Goal: Transaction & Acquisition: Purchase product/service

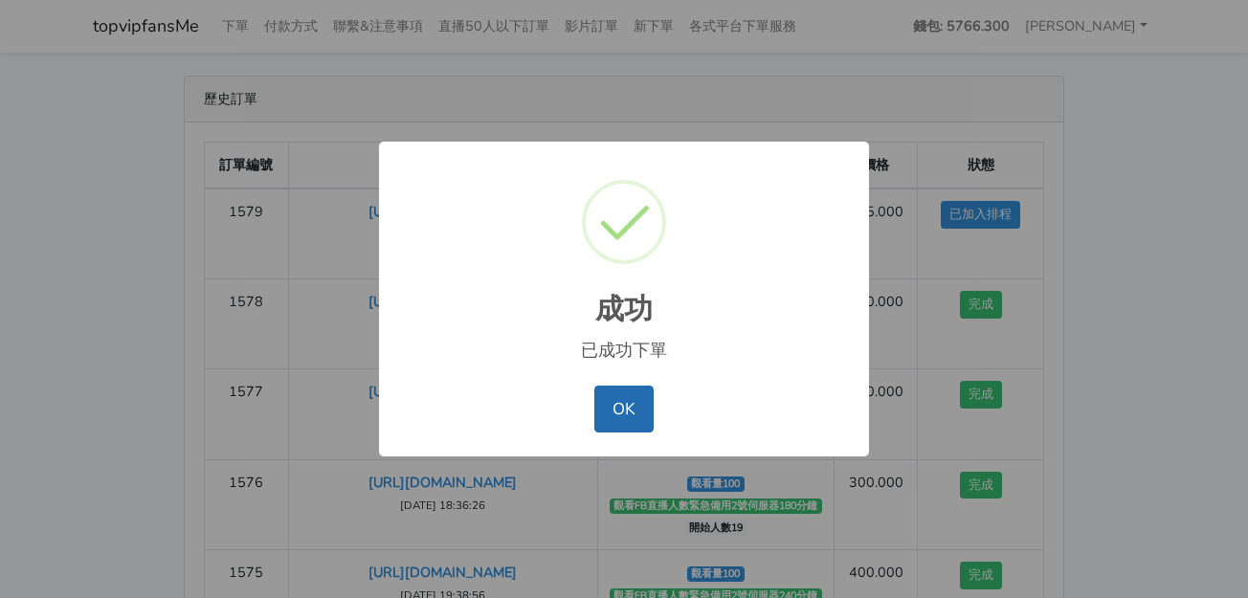
click at [636, 413] on button "OK" at bounding box center [623, 409] width 58 height 46
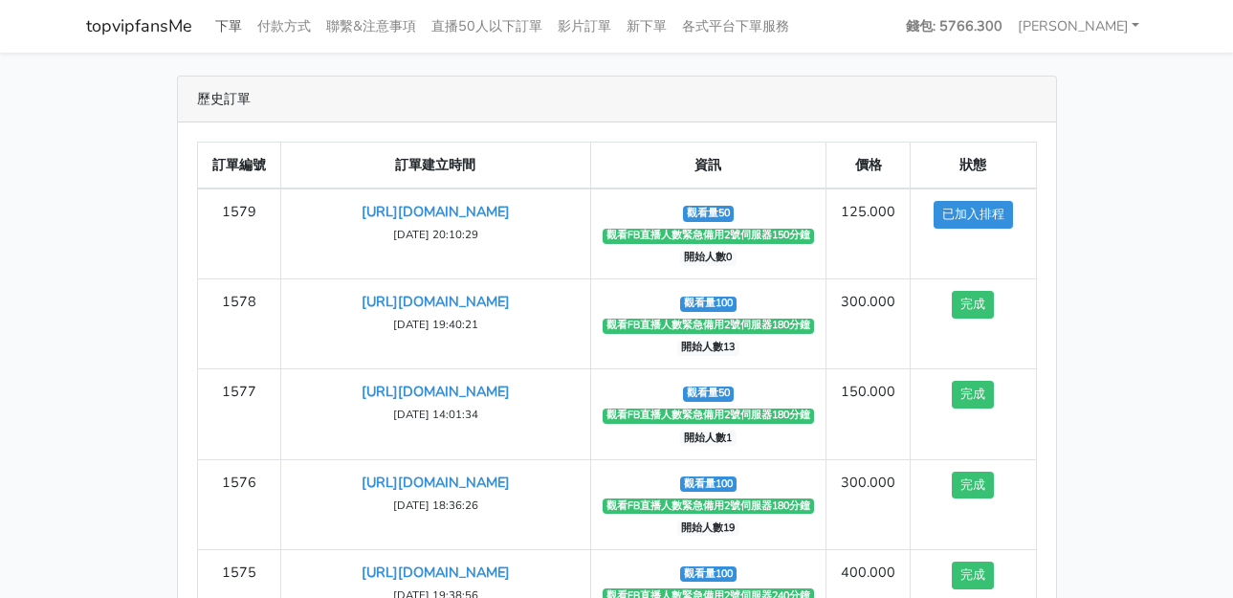
click at [239, 25] on link "下單" at bounding box center [229, 26] width 42 height 37
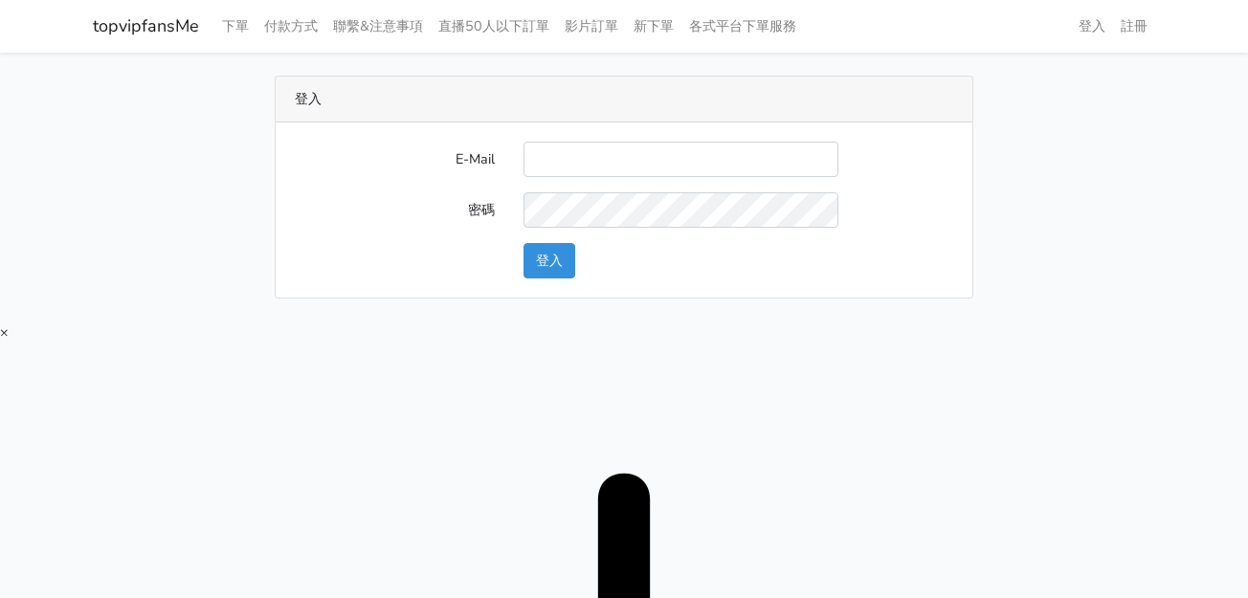
type input "[EMAIL_ADDRESS][DOMAIN_NAME]"
click at [558, 256] on button "登入" at bounding box center [549, 260] width 52 height 35
click at [545, 252] on button "登入" at bounding box center [549, 260] width 52 height 35
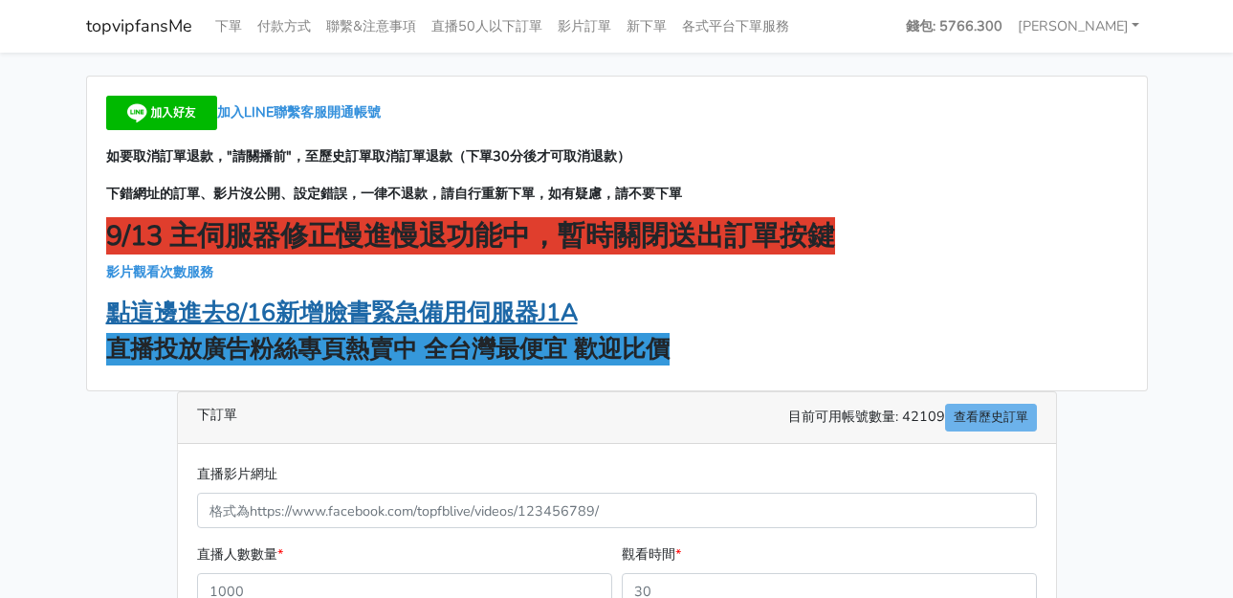
click at [517, 297] on strong "點這邊進去8/16新增臉書緊急備用伺服器J1A" at bounding box center [342, 313] width 472 height 33
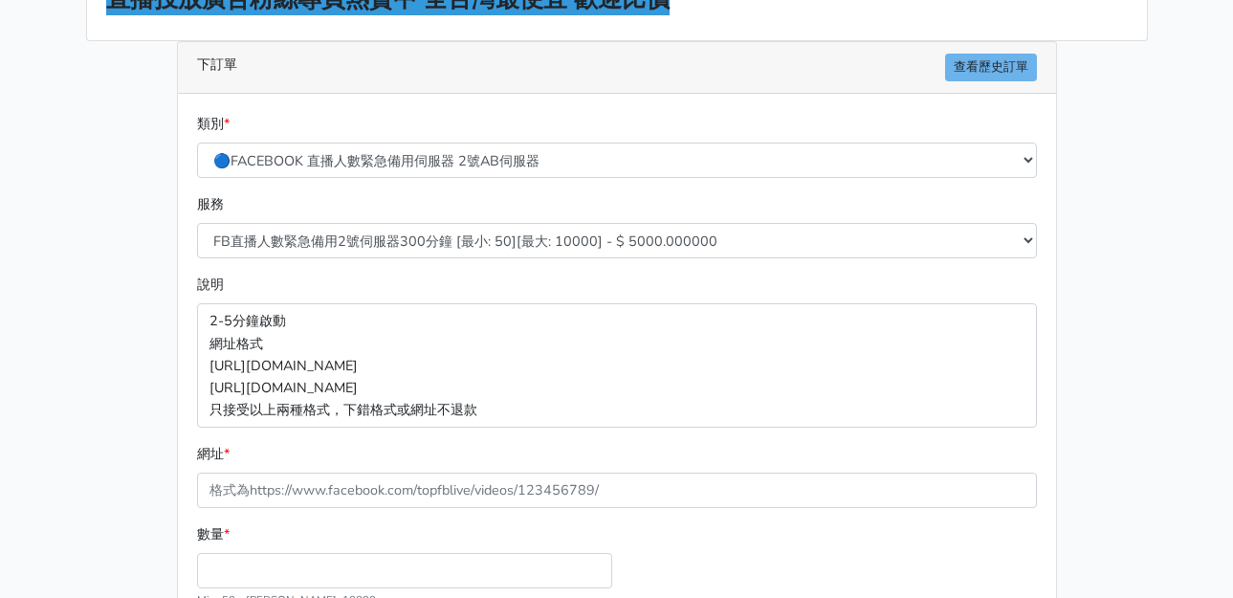
scroll to position [287, 0]
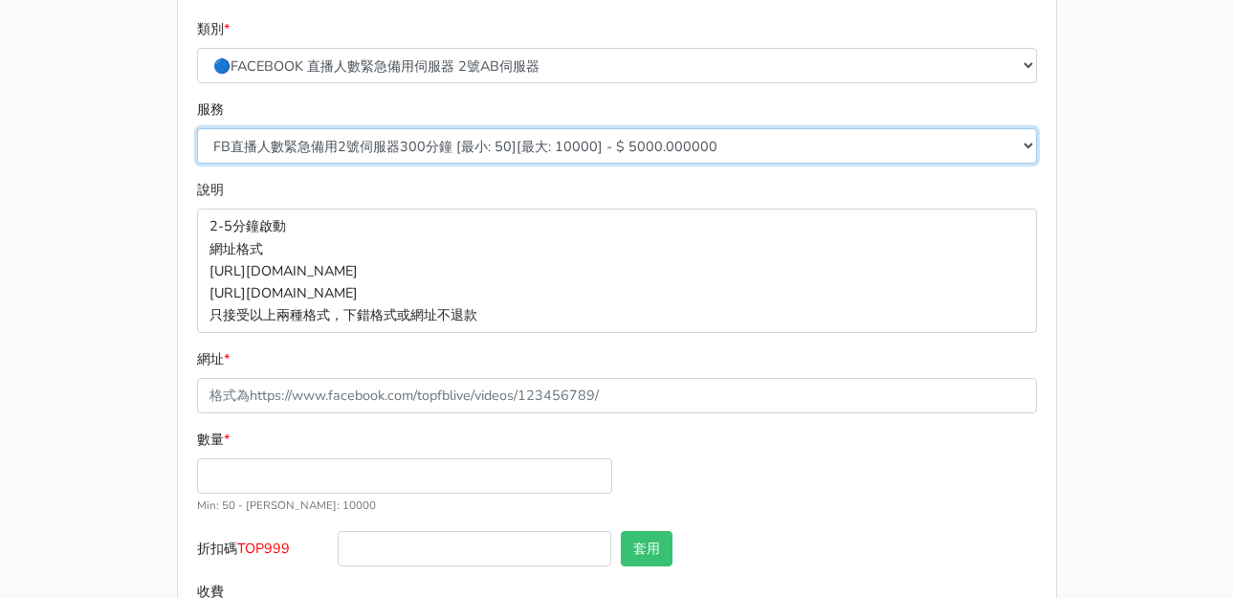
click at [462, 150] on select "FB直播人數緊急備用2號伺服器300分鐘 [最小: 50][最大: 10000] - $ 5000.000000 FB直播人數緊急備用2號伺服器60分鐘 [最…" at bounding box center [617, 145] width 840 height 35
select select "573"
click at [197, 128] on select "FB直播人數緊急備用2號伺服器300分鐘 [最小: 50][最大: 10000] - $ 5000.000000 FB直播人數緊急備用2號伺服器60分鐘 [最…" at bounding box center [617, 145] width 840 height 35
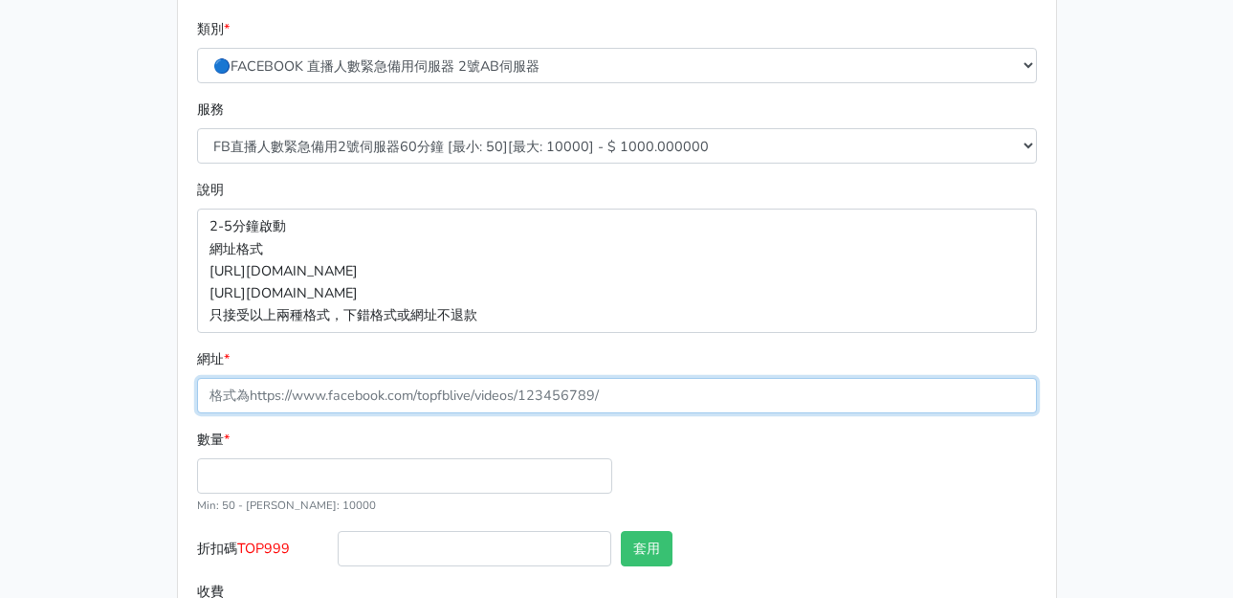
click at [421, 383] on input "網址 *" at bounding box center [617, 395] width 840 height 35
paste input "[URL][DOMAIN_NAME]"
type input "[URL][DOMAIN_NAME]"
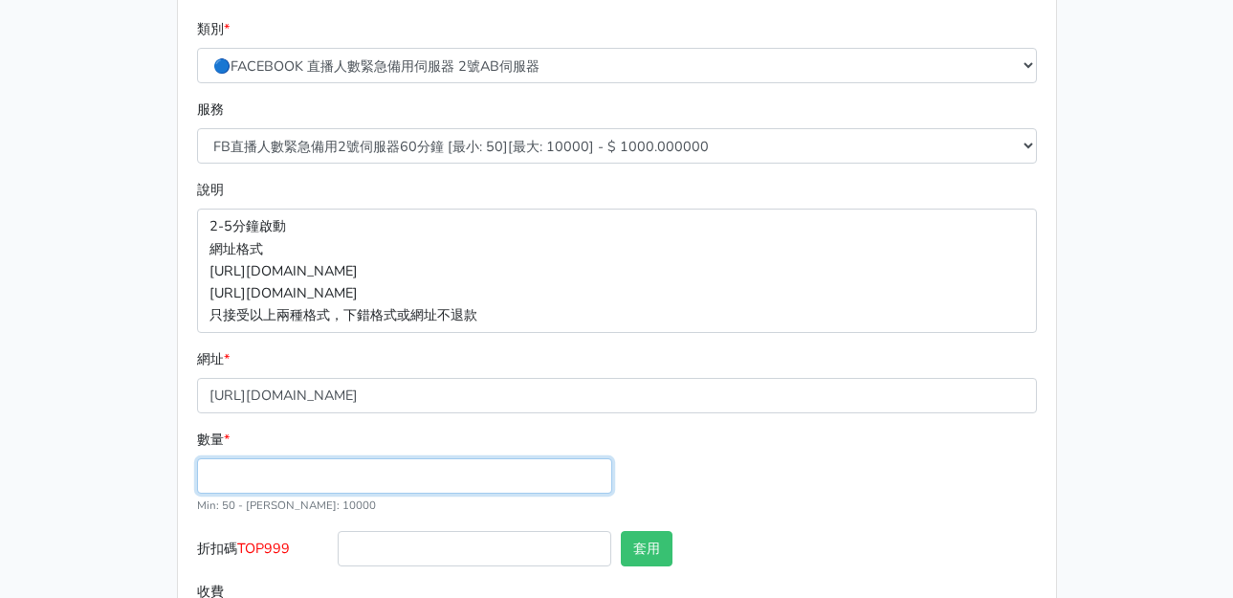
click at [392, 467] on input "數量 *" at bounding box center [404, 475] width 415 height 35
type input "100"
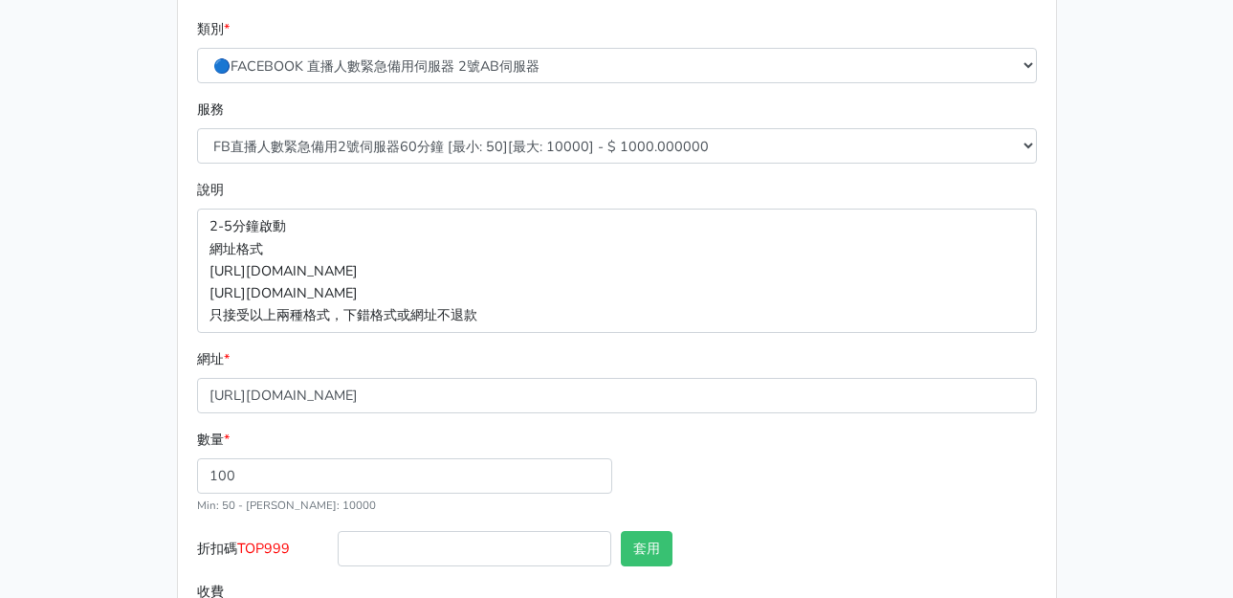
type input "100.000"
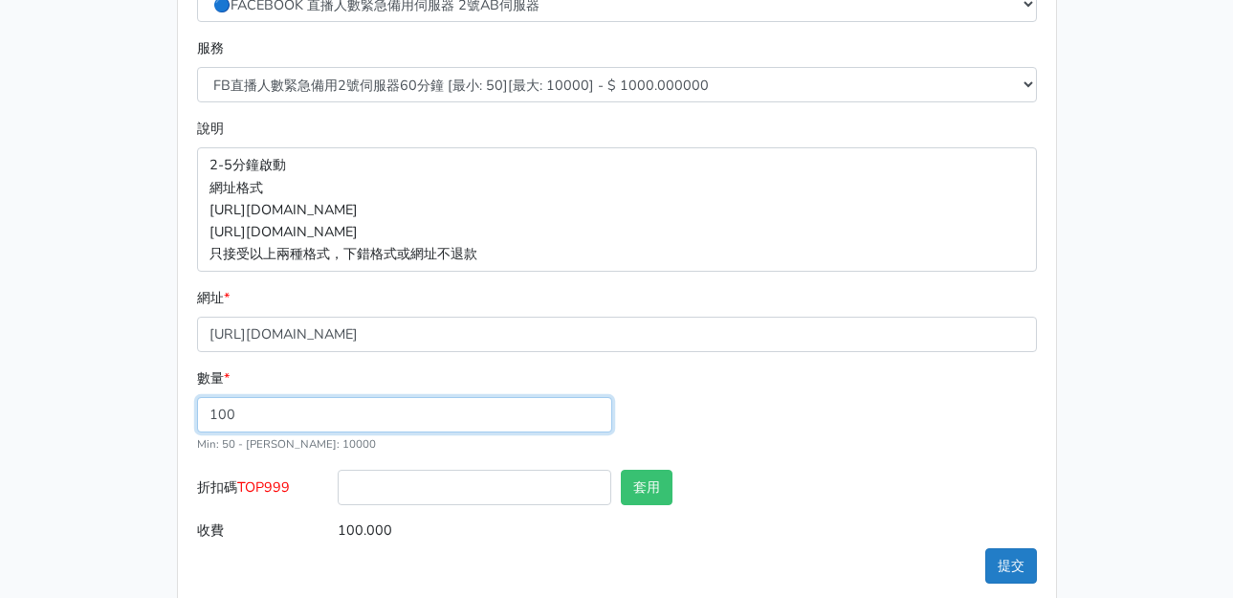
scroll to position [377, 0]
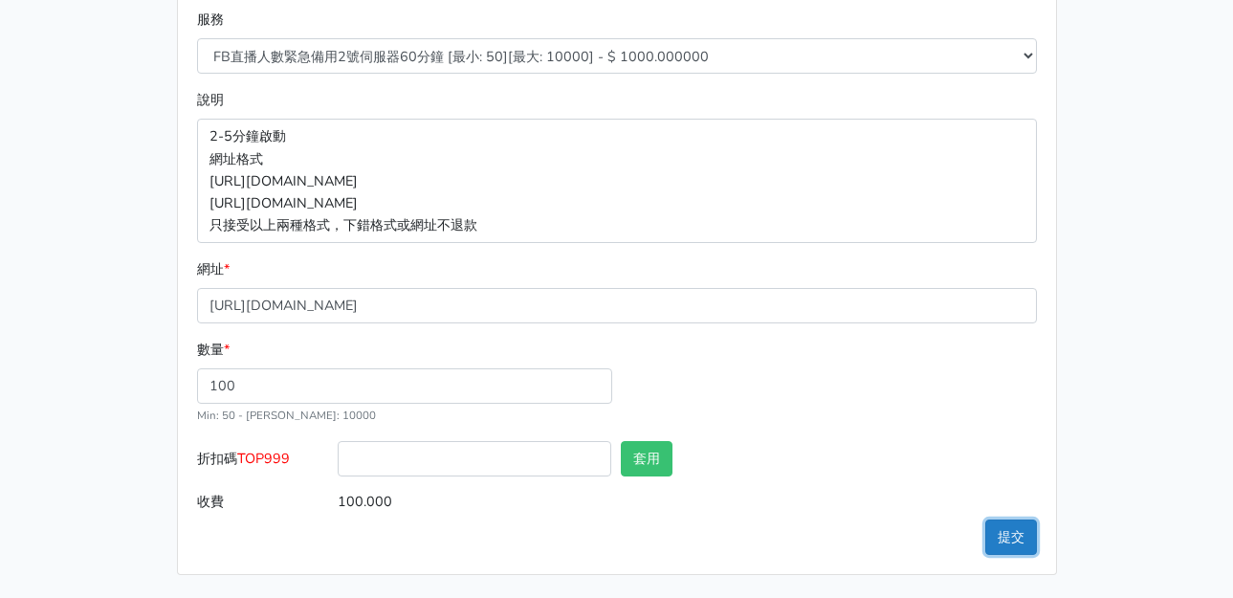
click at [1029, 524] on button "提交" at bounding box center [1011, 537] width 52 height 35
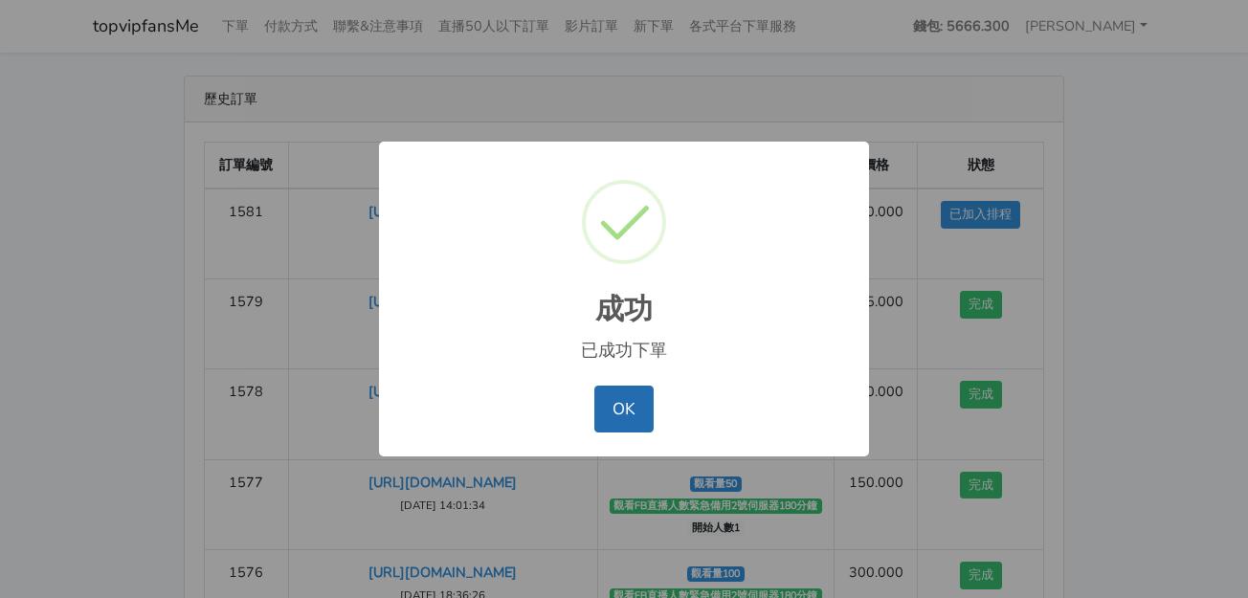
click at [635, 426] on button "OK" at bounding box center [623, 409] width 58 height 46
